Goal: Task Accomplishment & Management: Complete application form

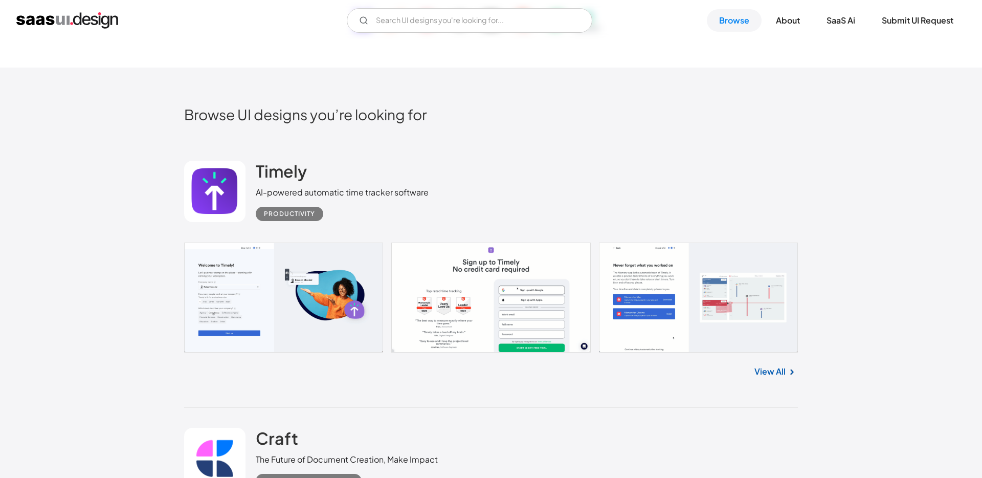
scroll to position [216, 0]
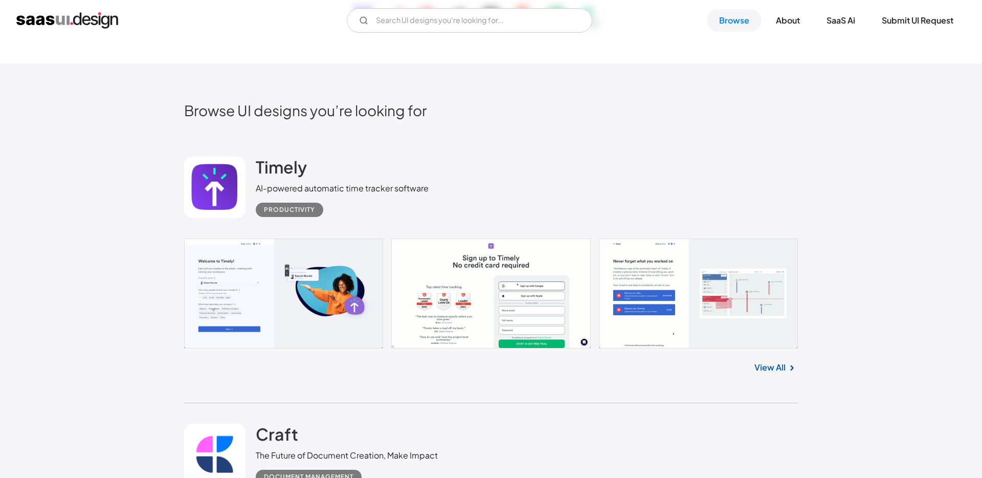
click at [210, 200] on link at bounding box center [214, 187] width 61 height 61
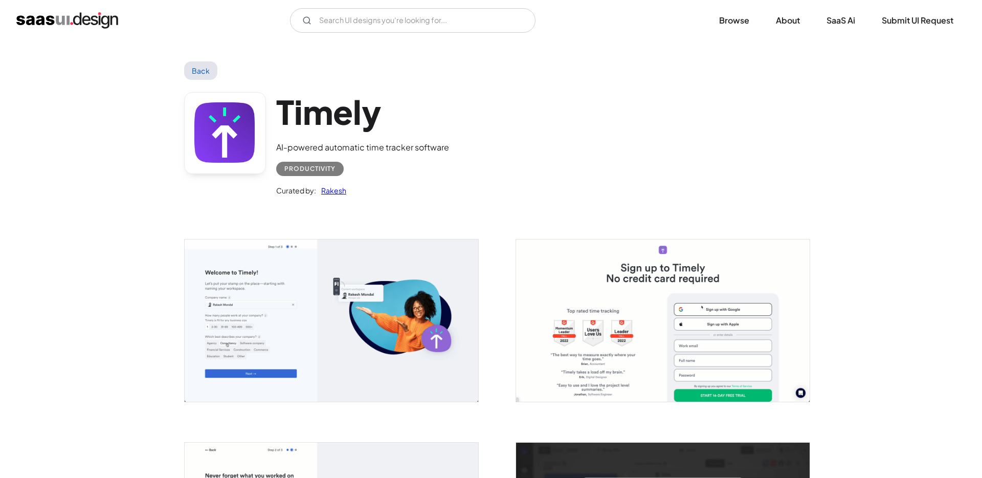
click at [320, 318] on img "open lightbox" at bounding box center [332, 320] width 294 height 162
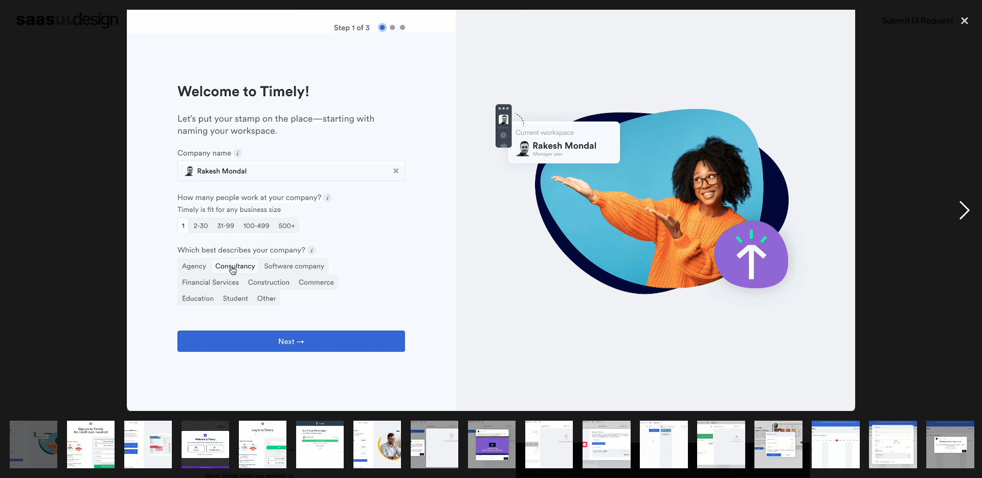
click at [965, 212] on div "next image" at bounding box center [964, 210] width 35 height 401
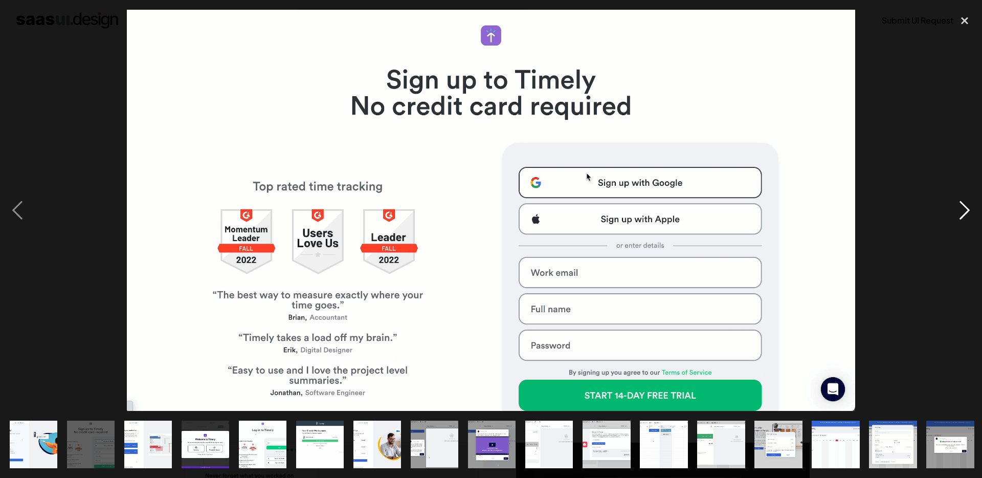
click at [965, 212] on div "next image" at bounding box center [964, 210] width 35 height 401
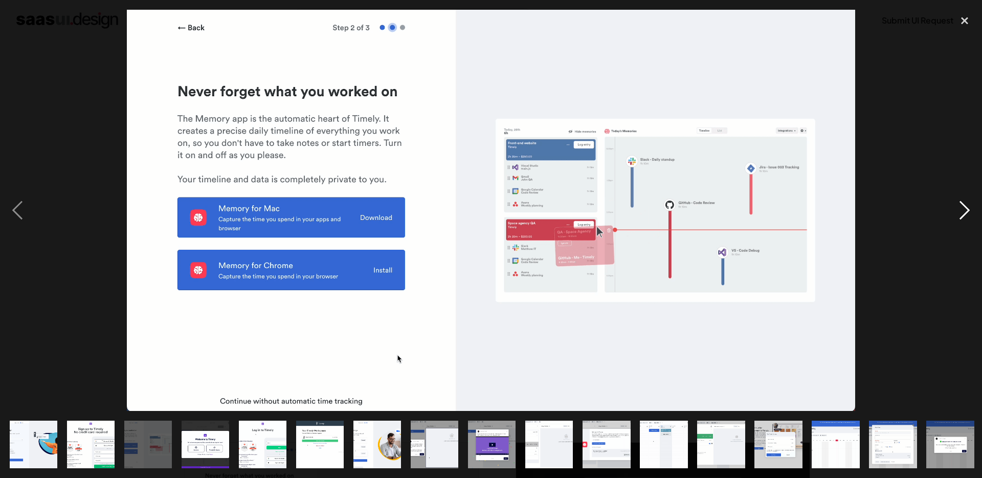
click at [965, 212] on div "next image" at bounding box center [964, 210] width 35 height 401
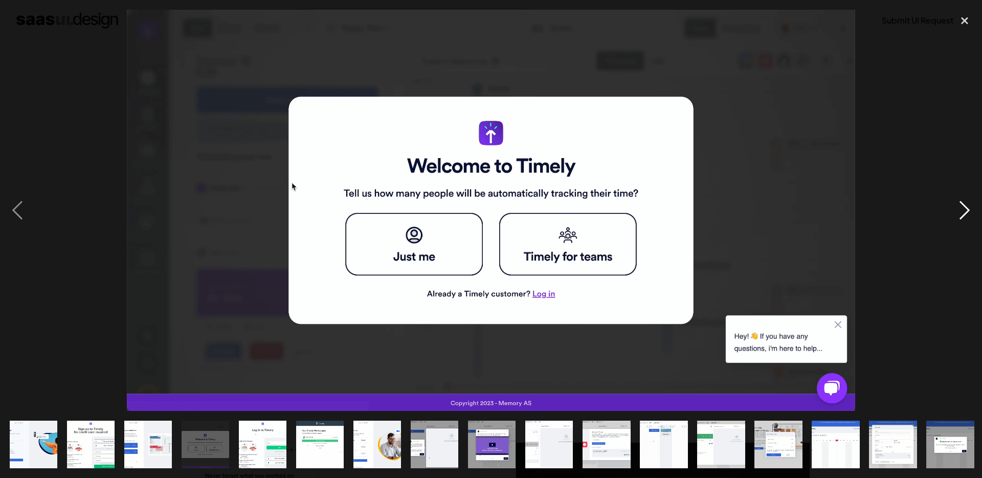
click at [965, 212] on div "next image" at bounding box center [964, 210] width 35 height 401
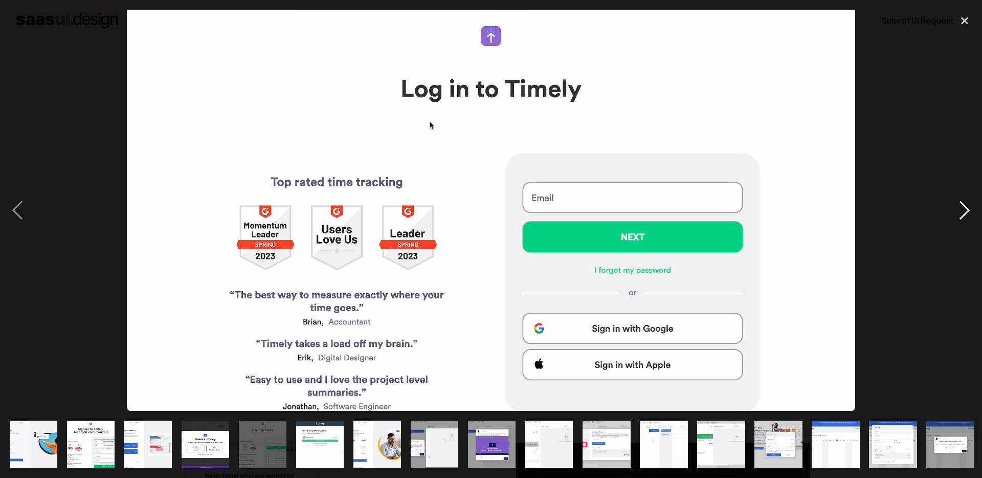
click at [965, 212] on div "next image" at bounding box center [964, 210] width 35 height 401
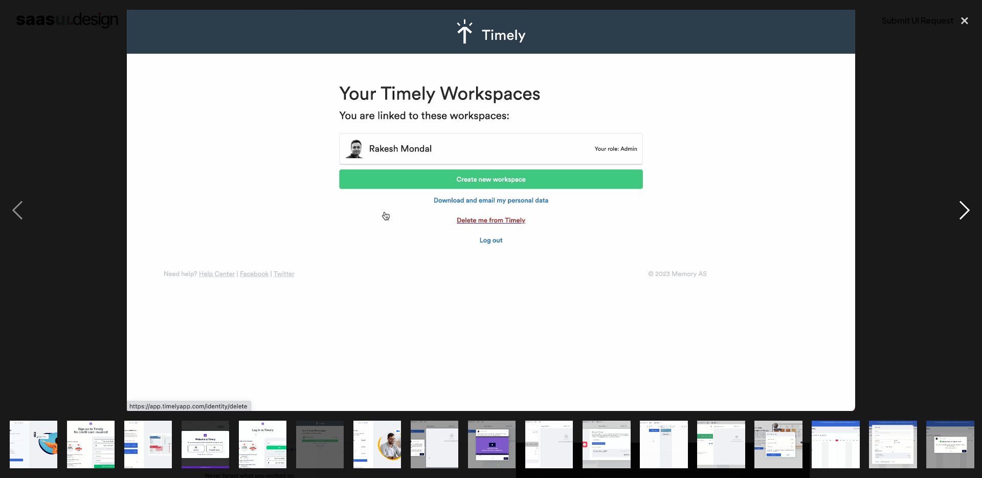
click at [965, 212] on div "next image" at bounding box center [964, 210] width 35 height 401
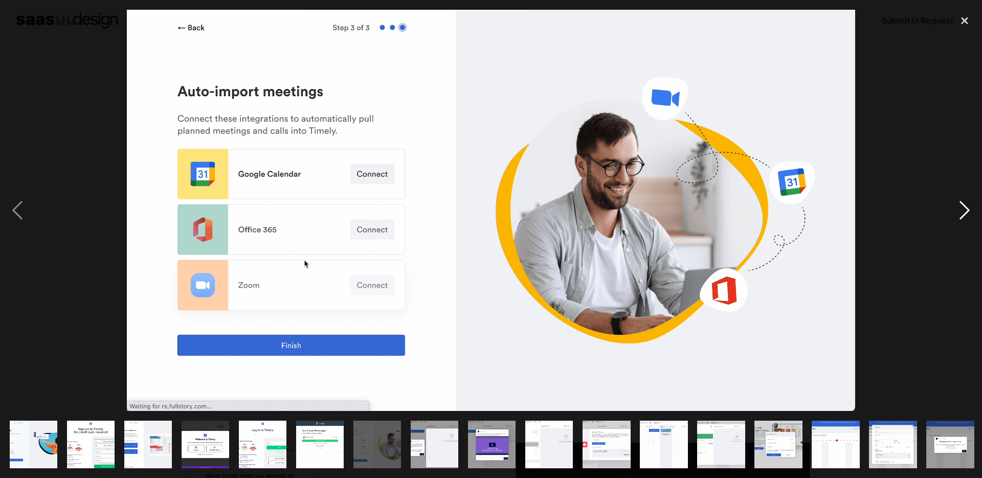
click at [965, 212] on div "next image" at bounding box center [964, 210] width 35 height 401
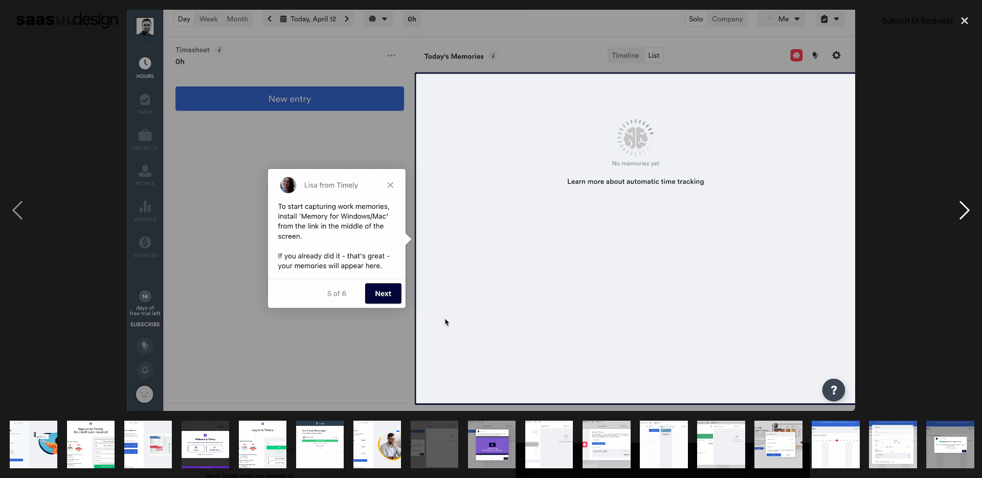
click at [965, 212] on div "next image" at bounding box center [964, 210] width 35 height 401
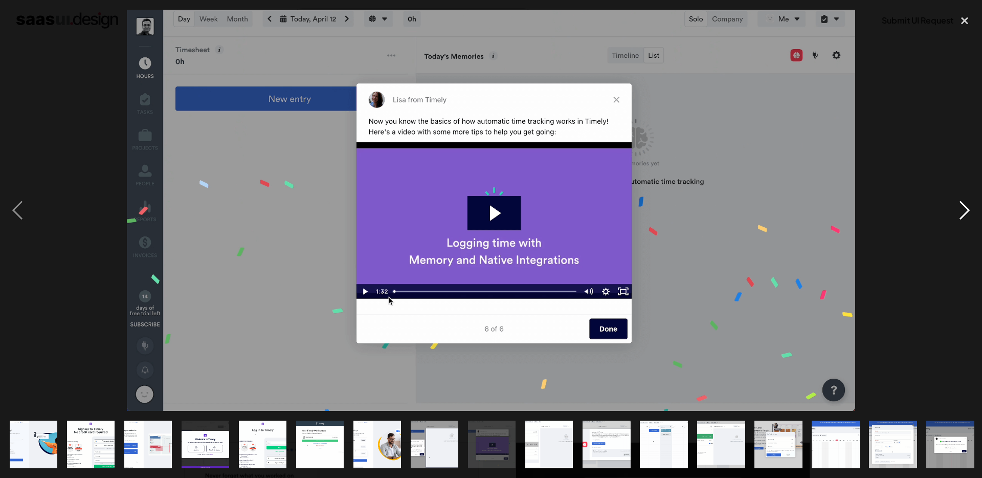
click at [965, 212] on div "next image" at bounding box center [964, 210] width 35 height 401
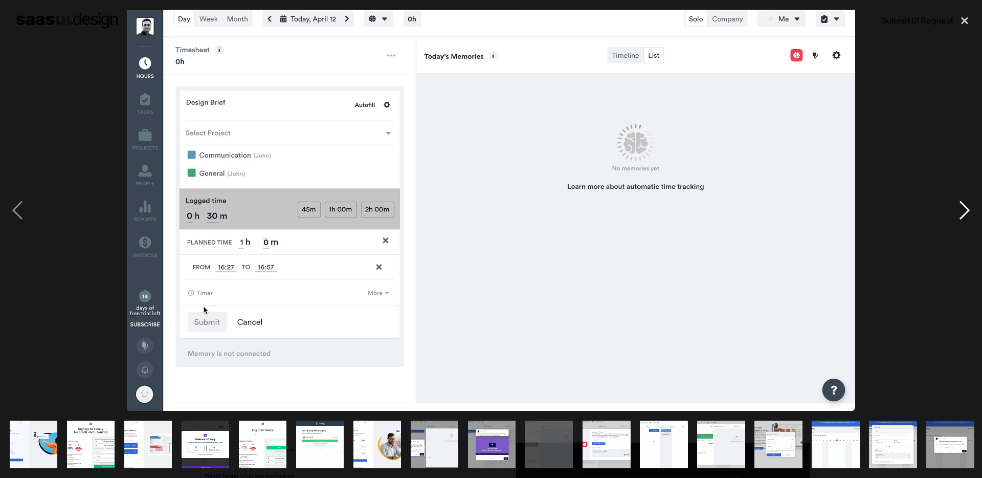
click at [965, 212] on div "next image" at bounding box center [964, 210] width 35 height 401
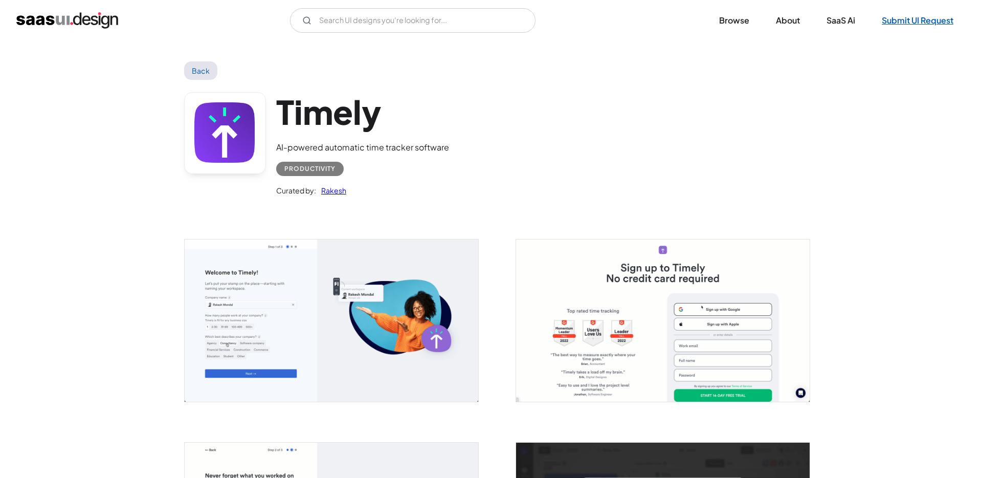
click at [926, 24] on link "Submit UI Request" at bounding box center [917, 20] width 96 height 23
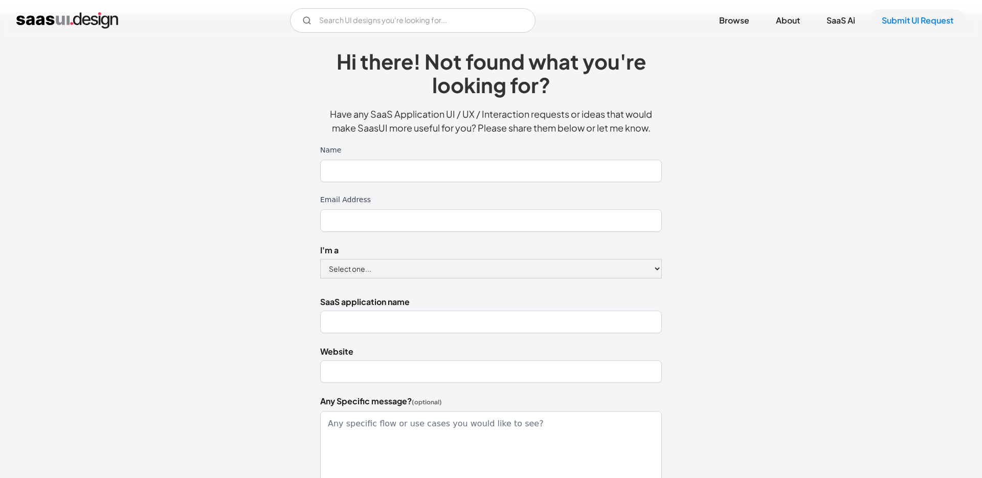
scroll to position [29, 0]
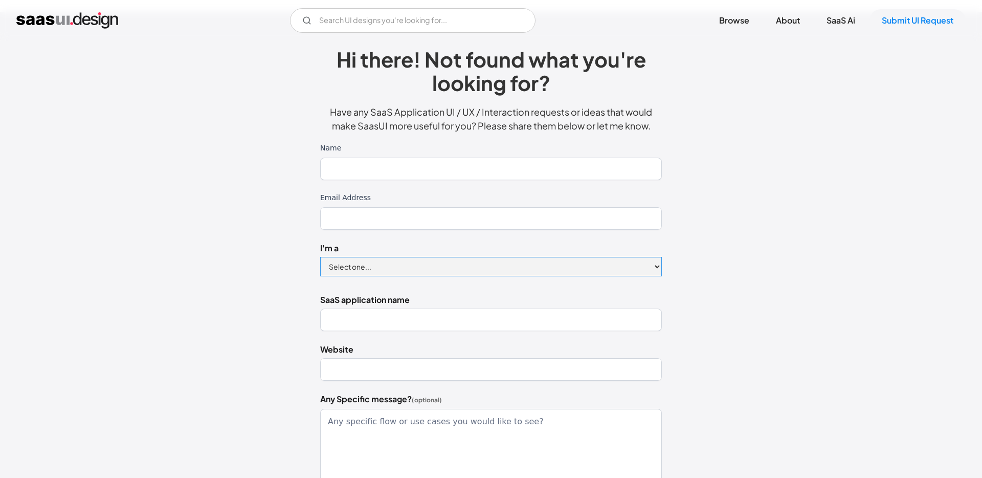
click at [566, 271] on select "Select one... Designer Product Manager Founder" at bounding box center [491, 266] width 342 height 19
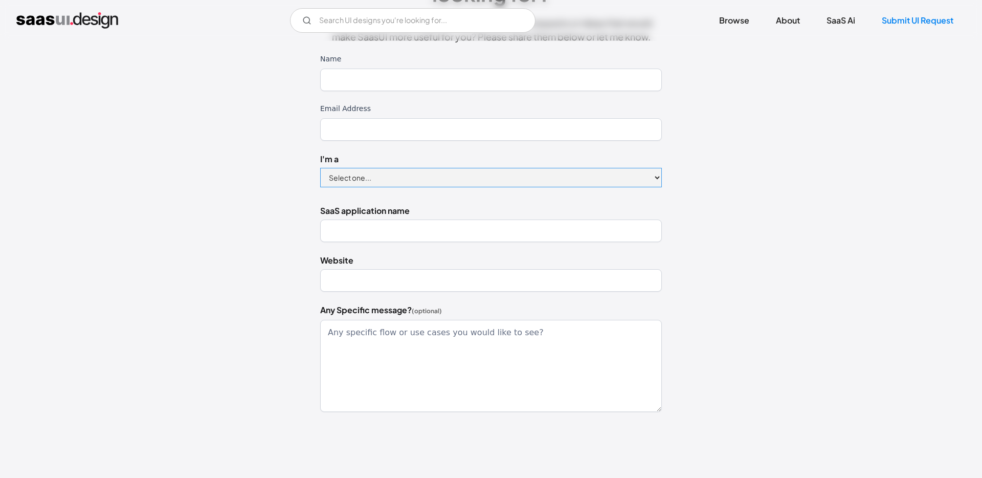
scroll to position [120, 0]
click at [484, 185] on select "Select one... Designer Product Manager Founder" at bounding box center [491, 175] width 342 height 19
